Goal: Information Seeking & Learning: Understand process/instructions

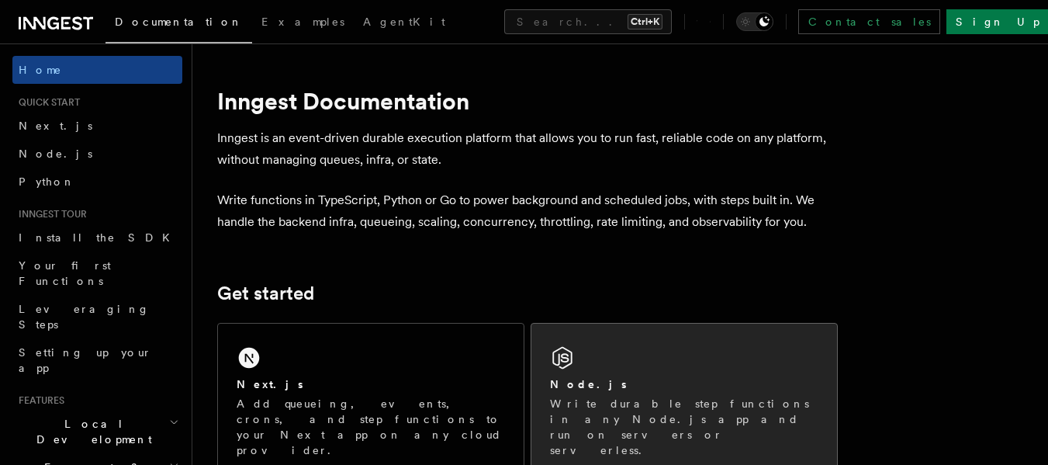
click at [416, 396] on p "Add queueing, events, crons, and step functions to your Next app on any cloud p…" at bounding box center [371, 427] width 268 height 62
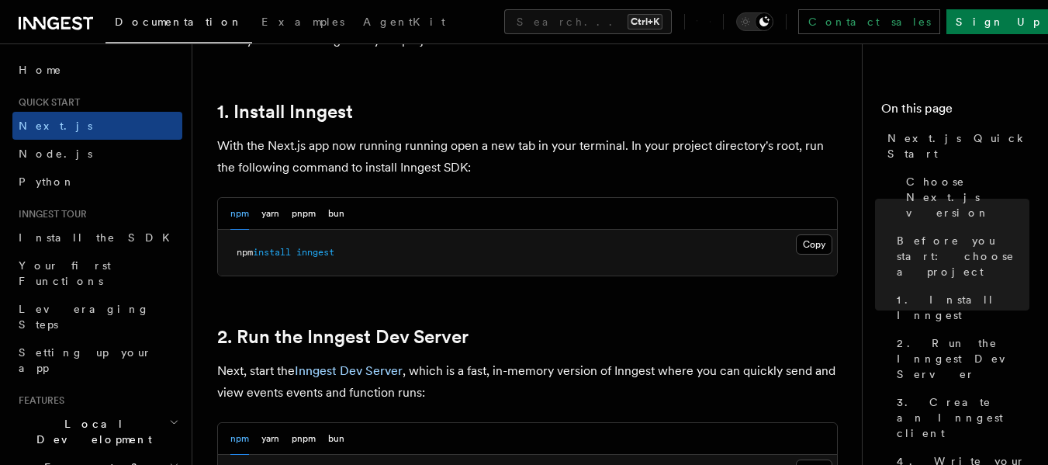
scroll to position [853, 0]
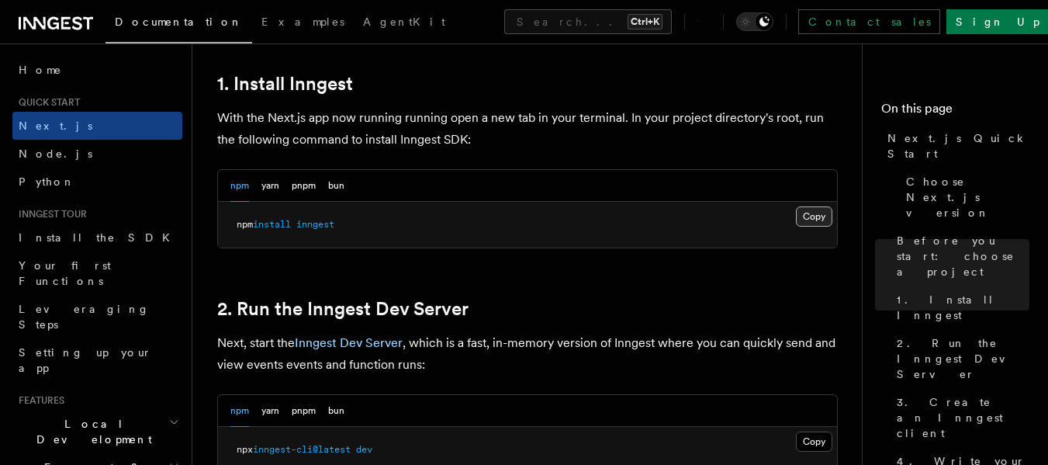
click at [823, 213] on button "Copy Copied" at bounding box center [814, 216] width 36 height 20
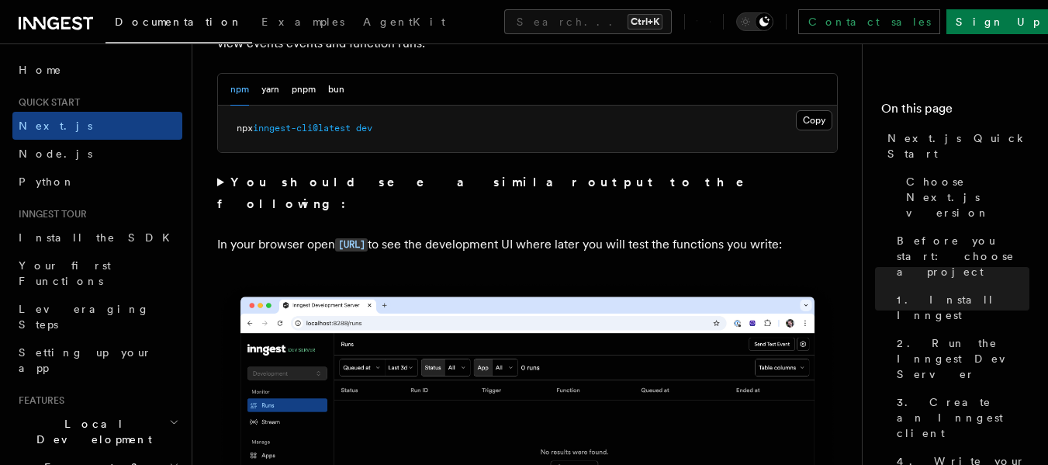
scroll to position [1163, 0]
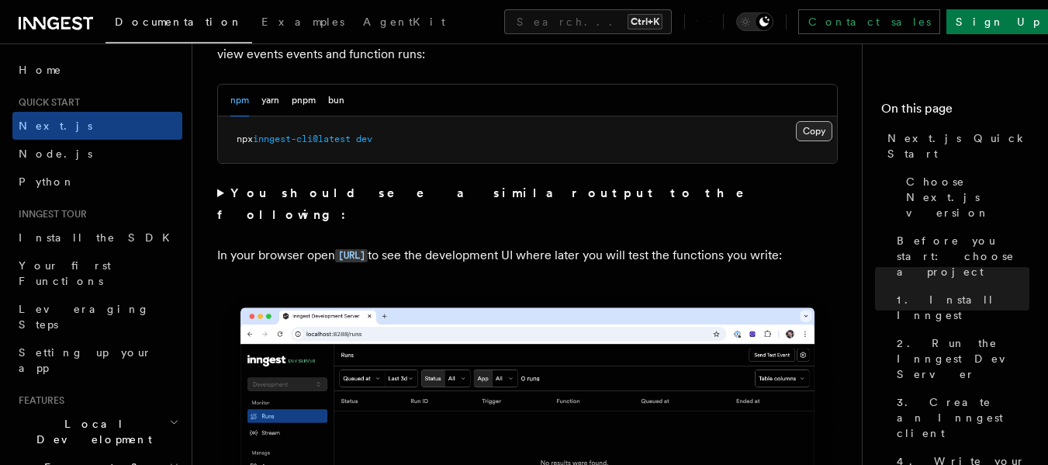
click at [818, 130] on button "Copy Copied" at bounding box center [814, 131] width 36 height 20
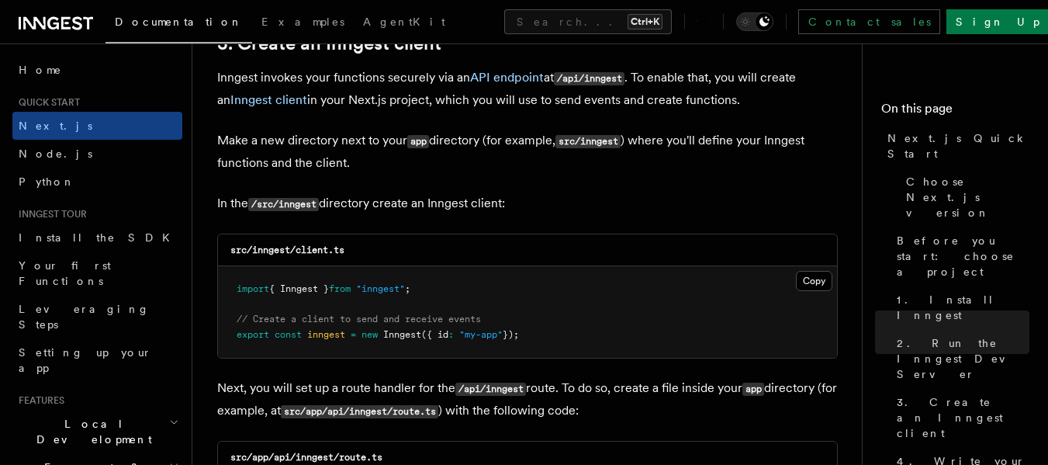
scroll to position [1939, 0]
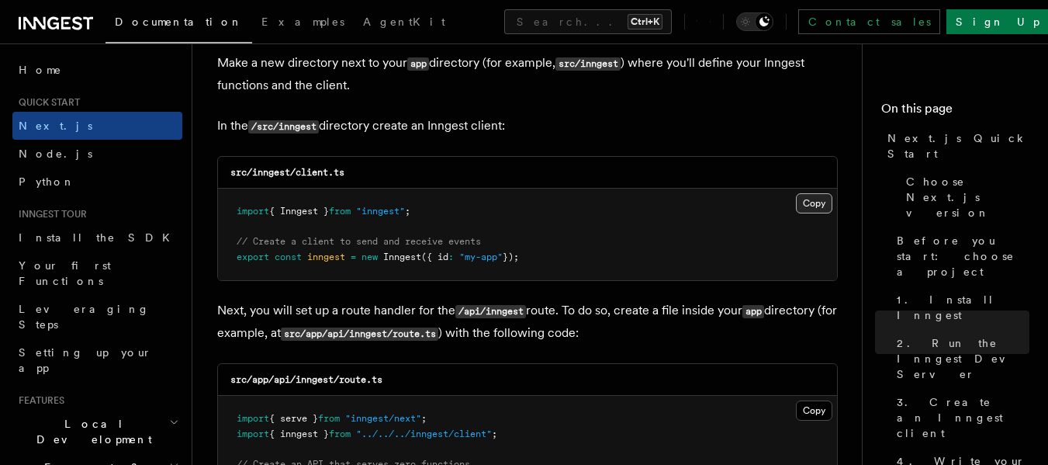
click at [807, 202] on button "Copy Copied" at bounding box center [814, 203] width 36 height 20
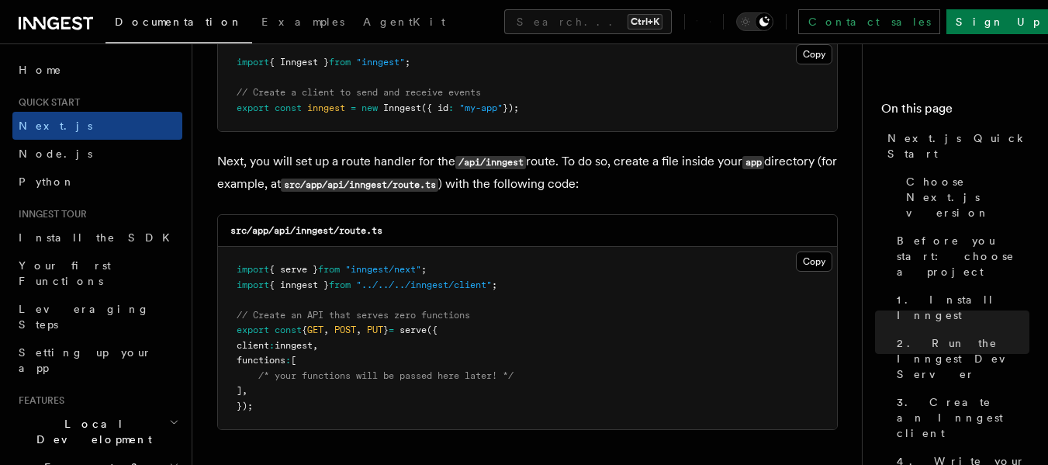
scroll to position [2094, 0]
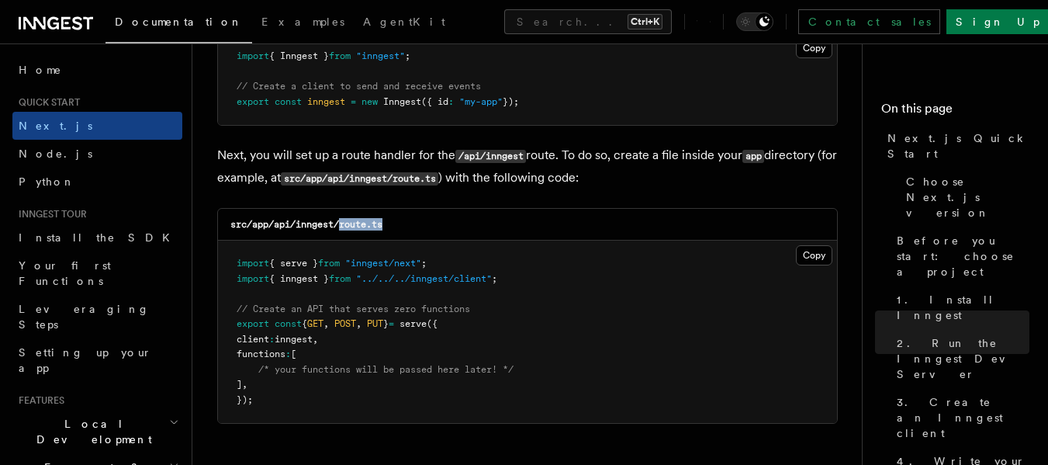
drag, startPoint x: 387, startPoint y: 226, endPoint x: 342, endPoint y: 222, distance: 45.2
click at [342, 222] on div "src/app/api/inngest/route.ts" at bounding box center [527, 225] width 619 height 32
copy code "route.ts"
click at [834, 246] on pre "import { serve } from "inngest/next" ; import { inngest } from "../../../innges…" at bounding box center [527, 331] width 619 height 182
click at [821, 251] on button "Copy Copied" at bounding box center [814, 255] width 36 height 20
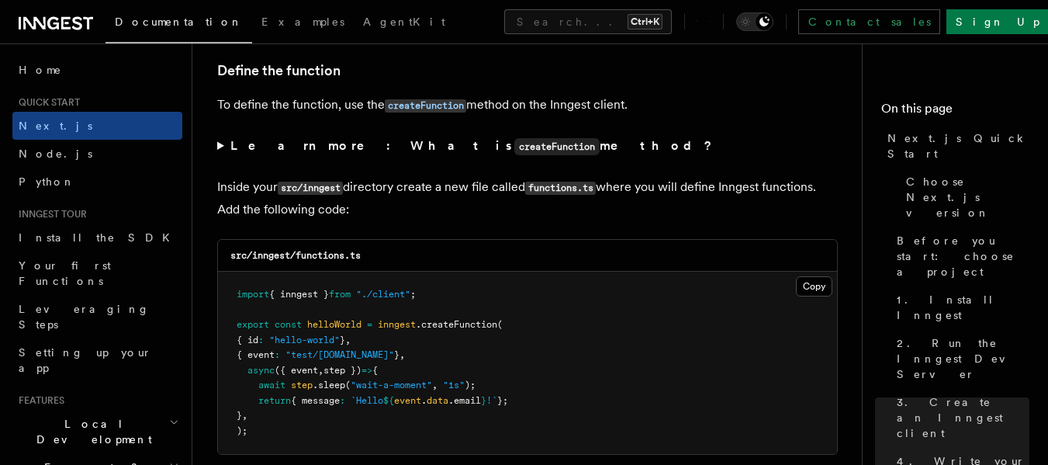
scroll to position [2637, 0]
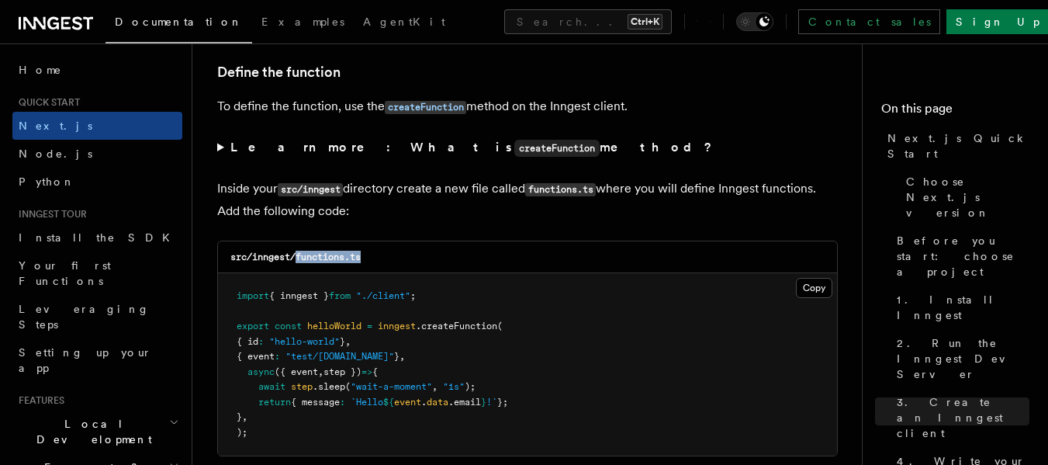
drag, startPoint x: 367, startPoint y: 257, endPoint x: 296, endPoint y: 258, distance: 70.6
click at [296, 258] on div "src/inngest/functions.ts" at bounding box center [527, 257] width 619 height 32
copy code "functions.ts"
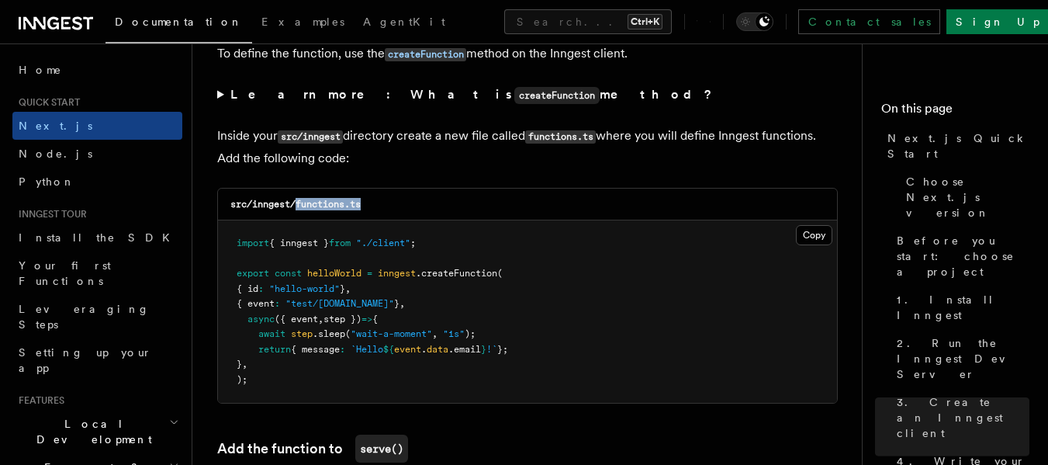
scroll to position [2715, 0]
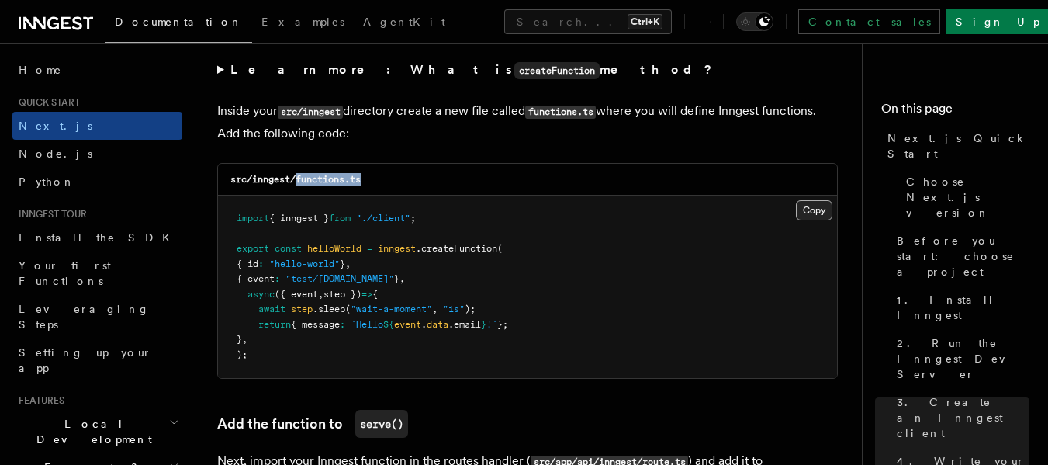
click at [803, 216] on button "Copy Copied" at bounding box center [814, 210] width 36 height 20
click at [434, 173] on div "src/inngest/functions.ts" at bounding box center [527, 180] width 619 height 32
